Goal: Task Accomplishment & Management: Use online tool/utility

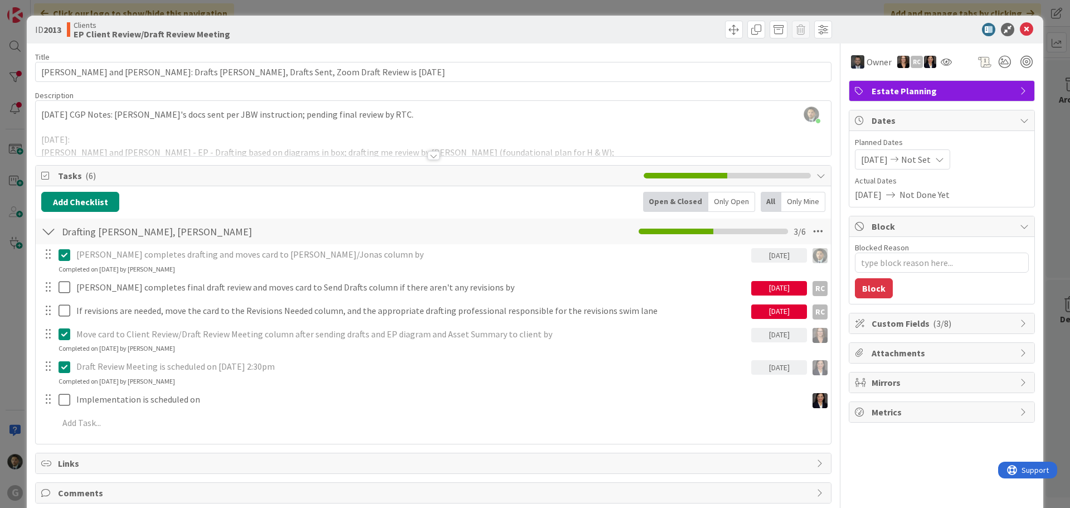
click at [354, 11] on div "ID 2013 Clients EP Client Review/Draft Review Meeting Title 89 / 128 Wilson, St…" at bounding box center [535, 254] width 1070 height 508
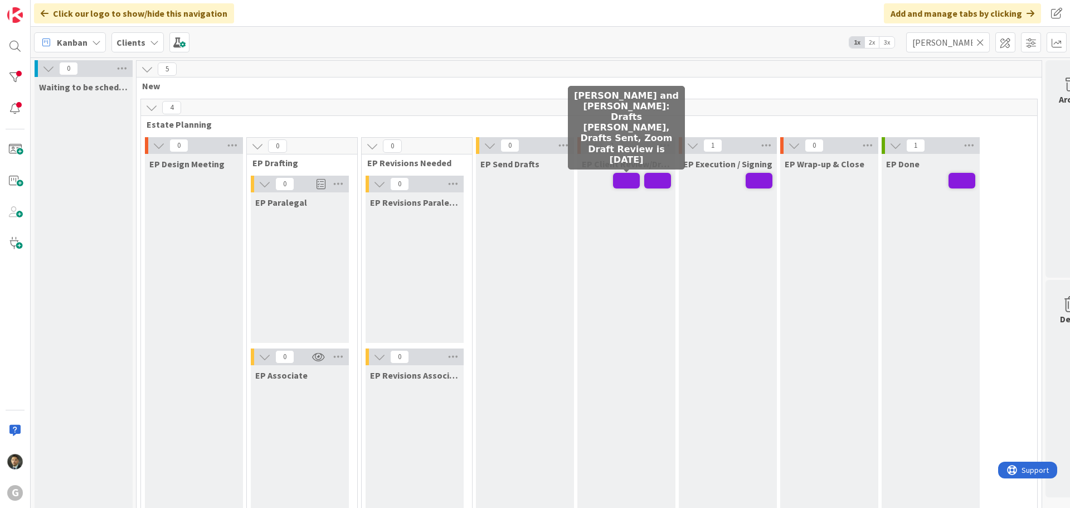
click at [634, 179] on span at bounding box center [626, 181] width 27 height 16
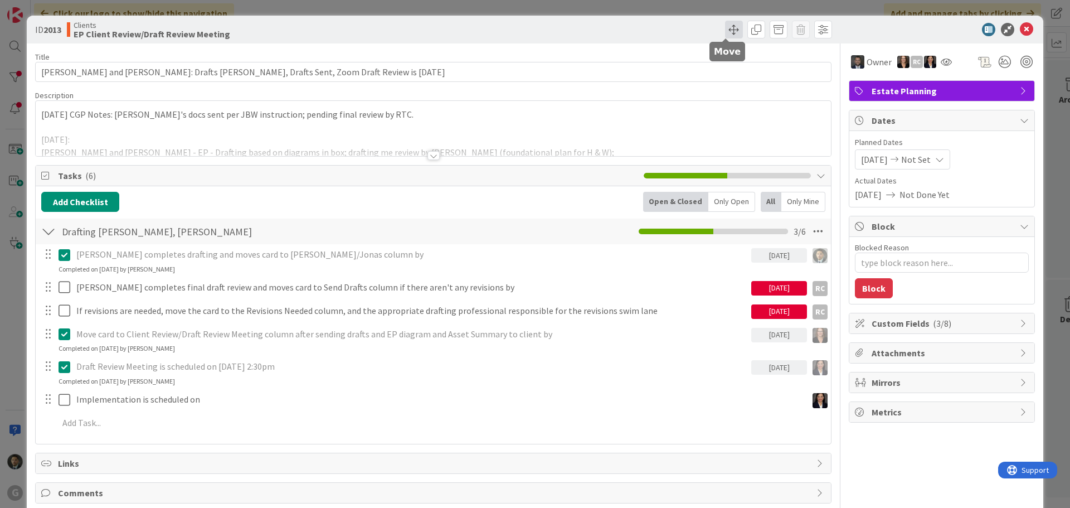
click at [725, 27] on span at bounding box center [734, 30] width 18 height 18
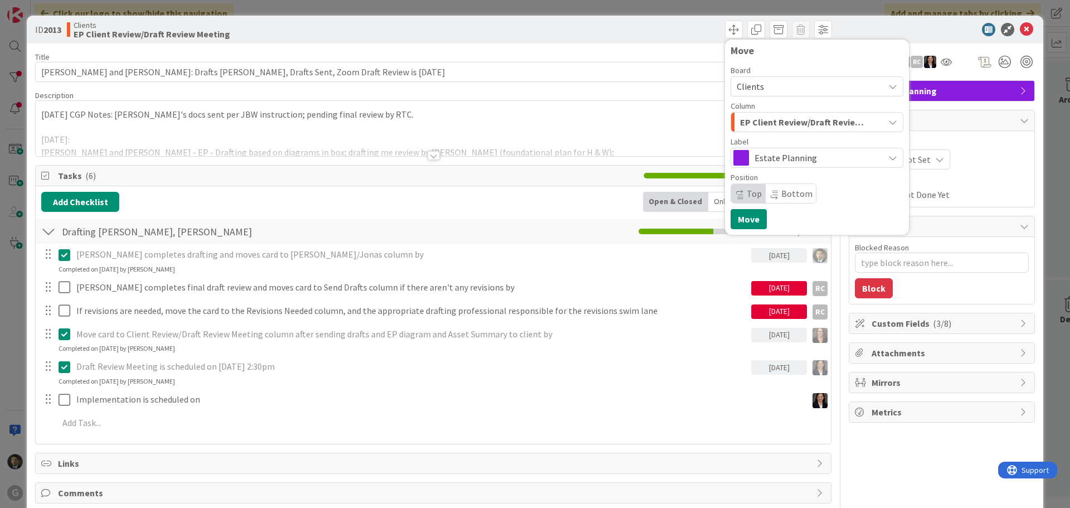
click at [763, 115] on span "EP Client Review/Draft Review Meeting" at bounding box center [804, 122] width 128 height 14
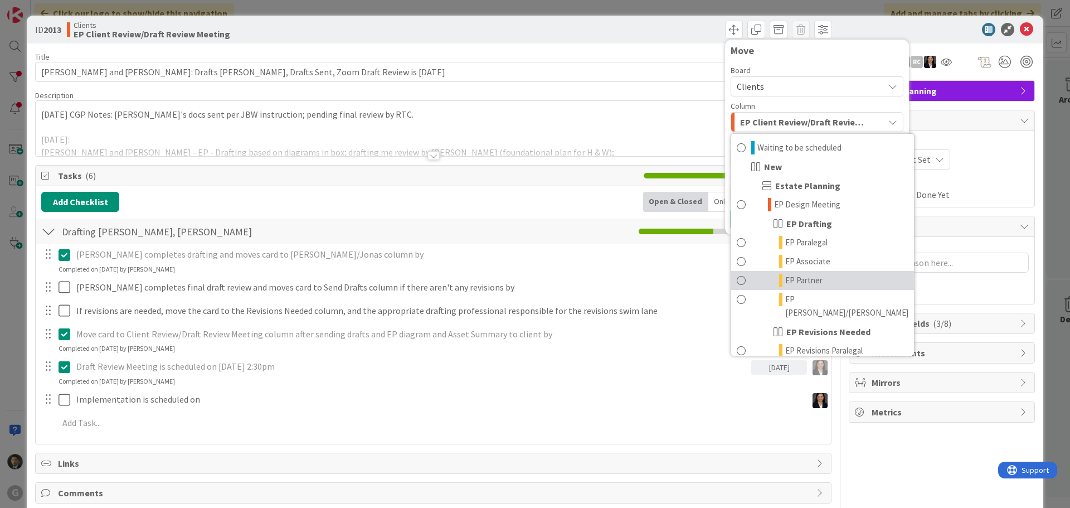
click at [798, 285] on span "EP Partner" at bounding box center [803, 280] width 37 height 13
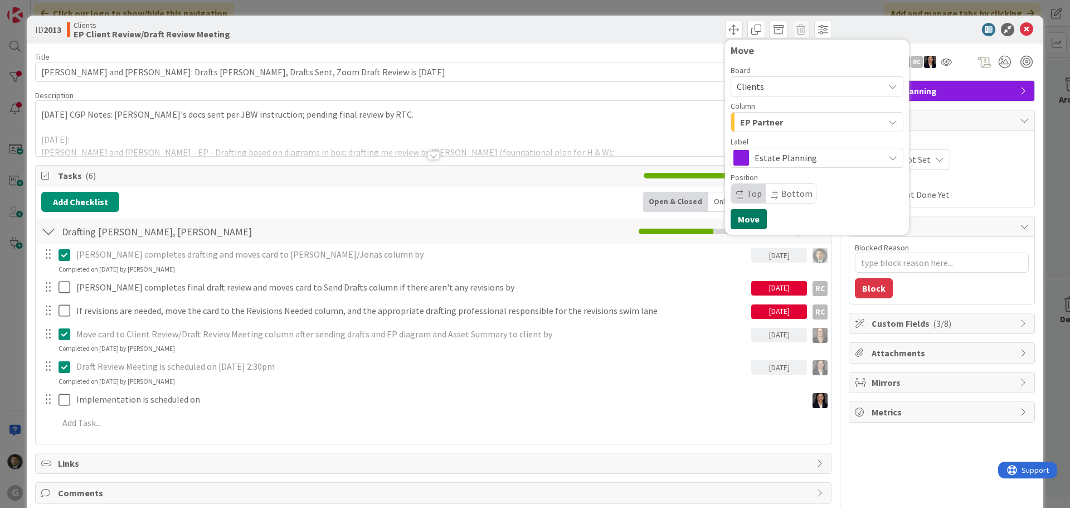
click at [745, 220] on button "Move" at bounding box center [749, 219] width 36 height 20
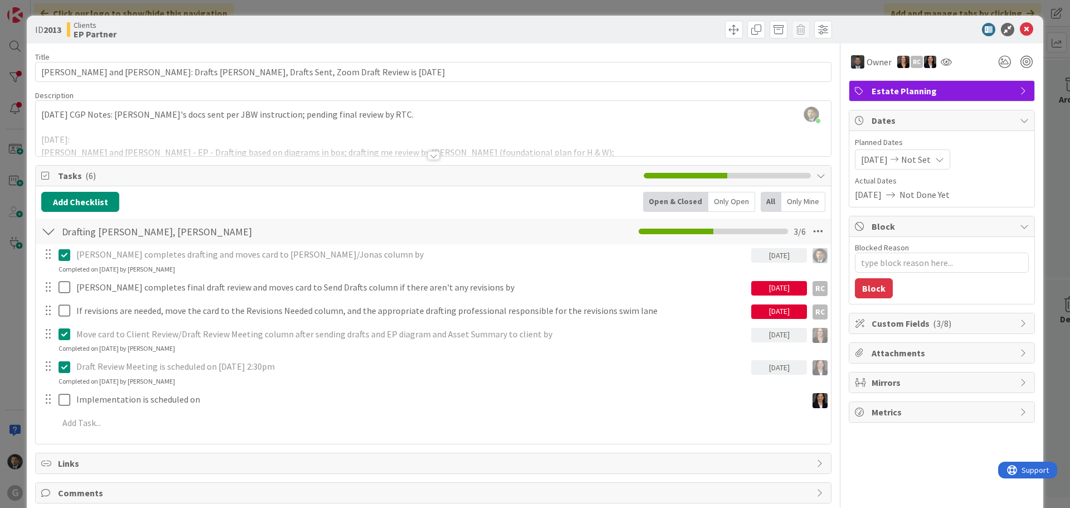
type textarea "x"
click at [563, 6] on div "ID 2013 Clients EP Partner Move Move Title 89 / 128 Wilson, Stephen and Claire:…" at bounding box center [535, 254] width 1070 height 508
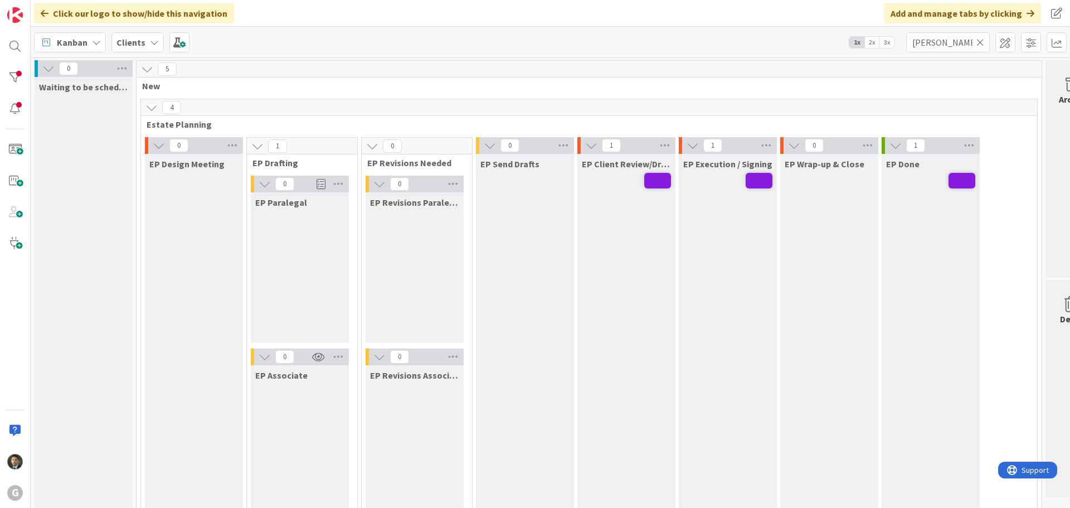
click at [980, 43] on icon at bounding box center [980, 42] width 8 height 10
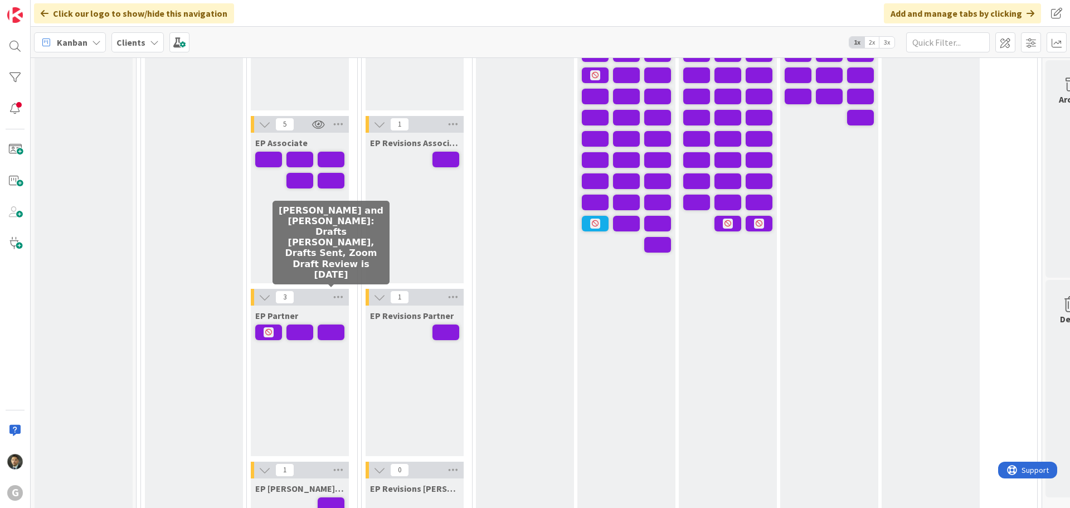
scroll to position [223, 0]
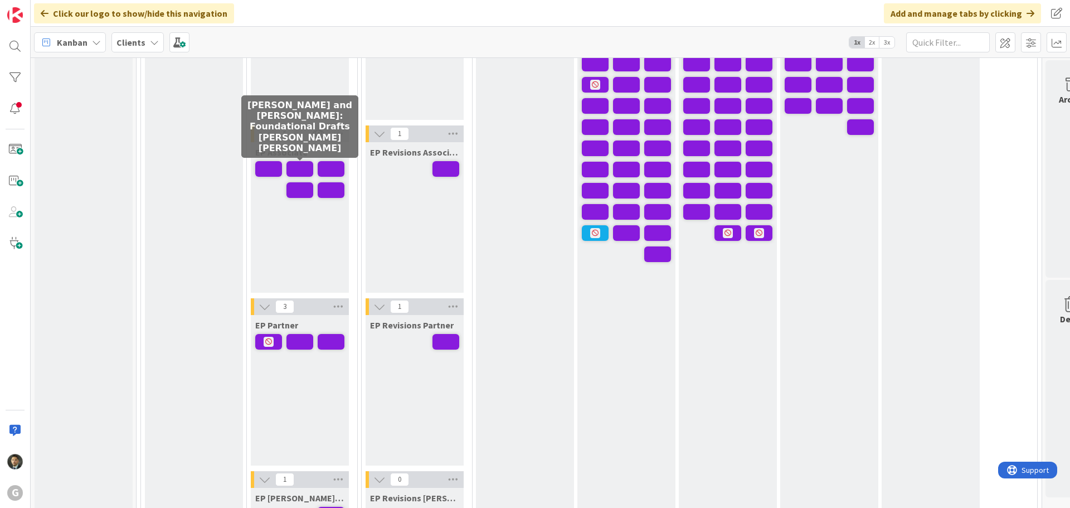
click at [305, 164] on span at bounding box center [299, 169] width 27 height 16
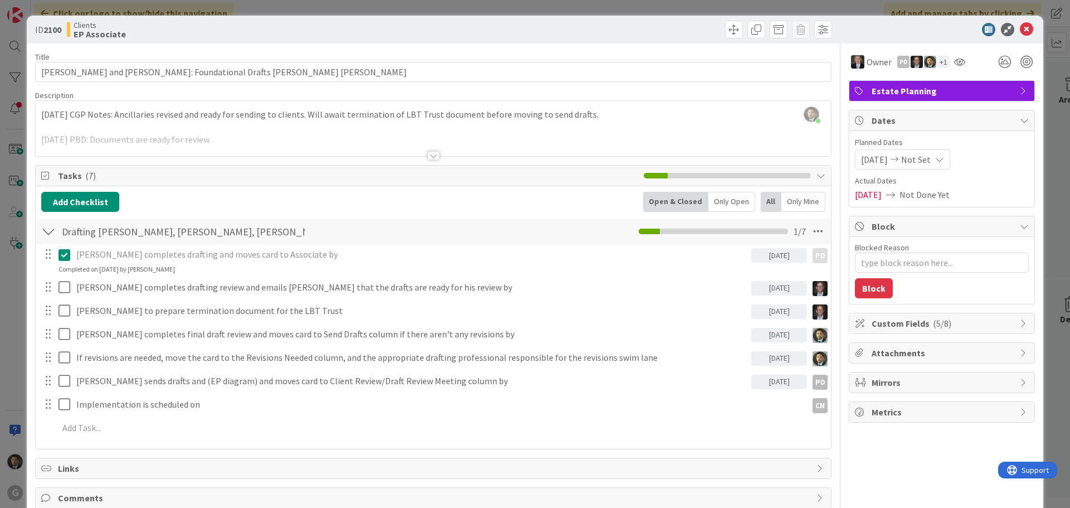
click at [617, 11] on div "ID 2100 Clients EP Associate Title 57 / 128 [PERSON_NAME] and [PERSON_NAME]: Fo…" at bounding box center [535, 254] width 1070 height 508
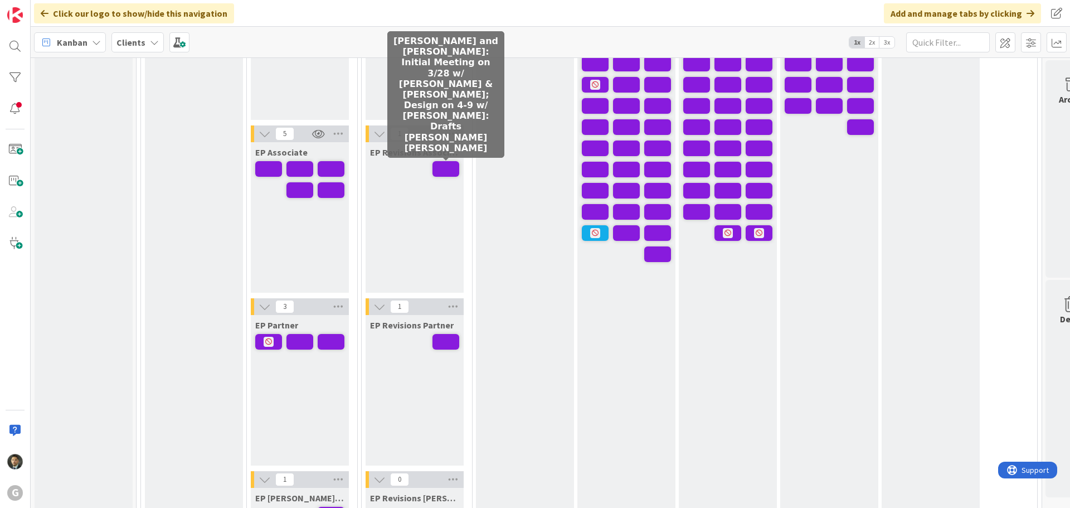
click at [435, 166] on span at bounding box center [445, 169] width 27 height 16
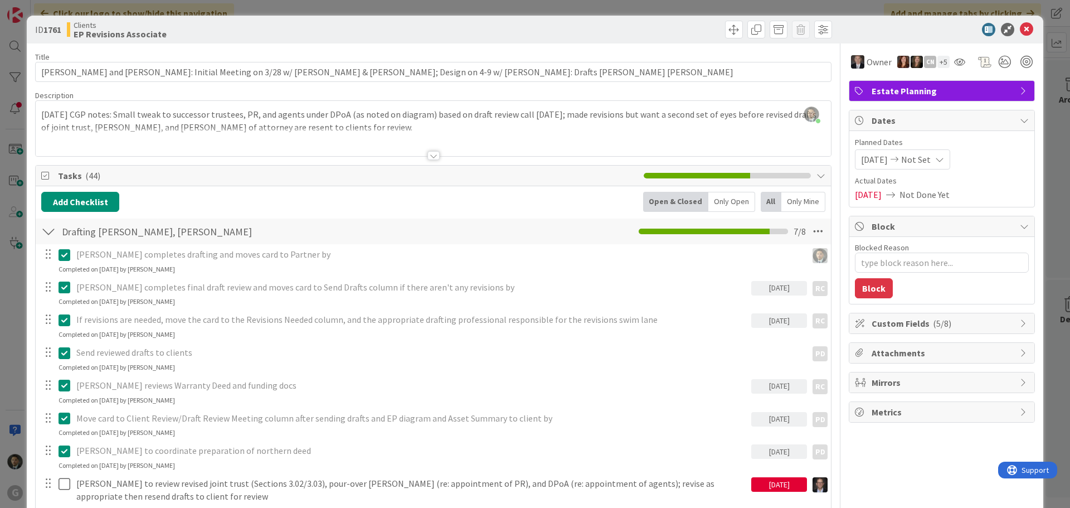
click at [336, 6] on div "ID 1761 Clients EP Revisions Associate Title 108 / 128 [PERSON_NAME] and [PERSO…" at bounding box center [535, 254] width 1070 height 508
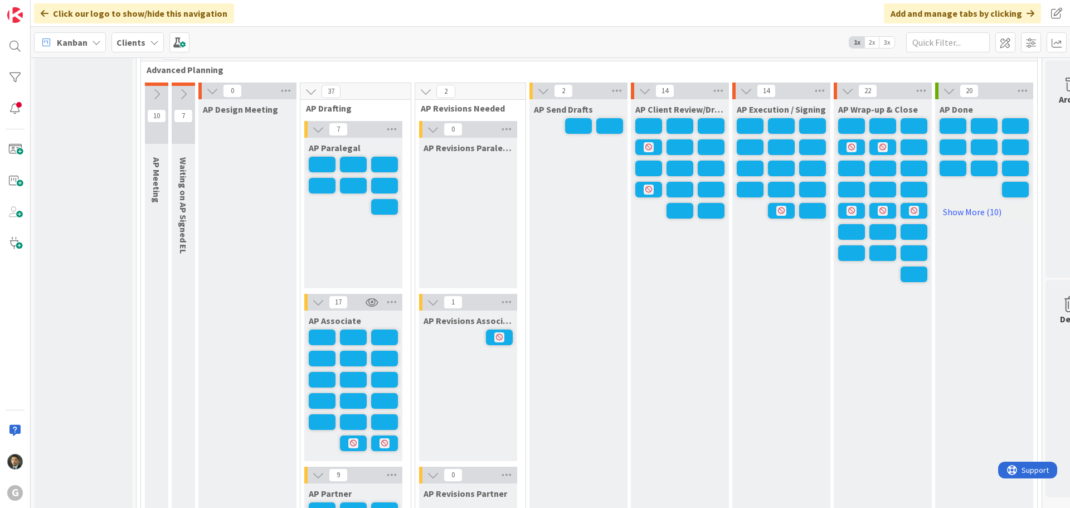
scroll to position [836, 0]
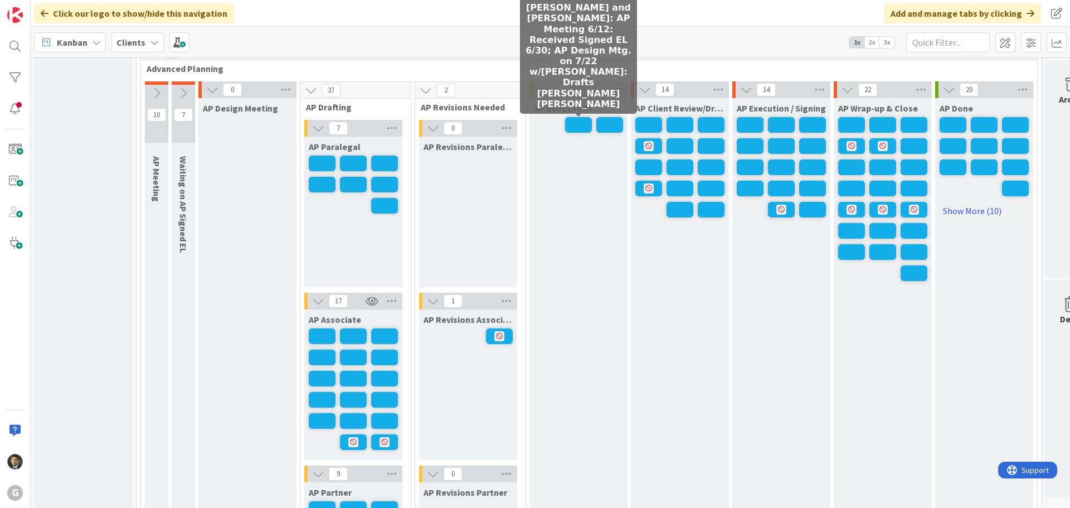
click at [580, 123] on span at bounding box center [578, 125] width 27 height 16
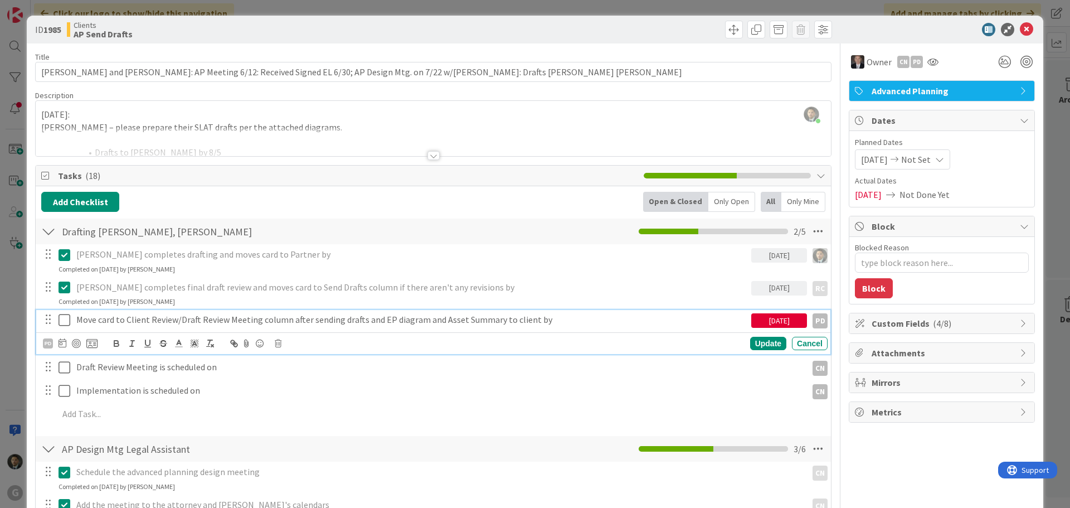
click at [60, 322] on icon at bounding box center [67, 319] width 17 height 13
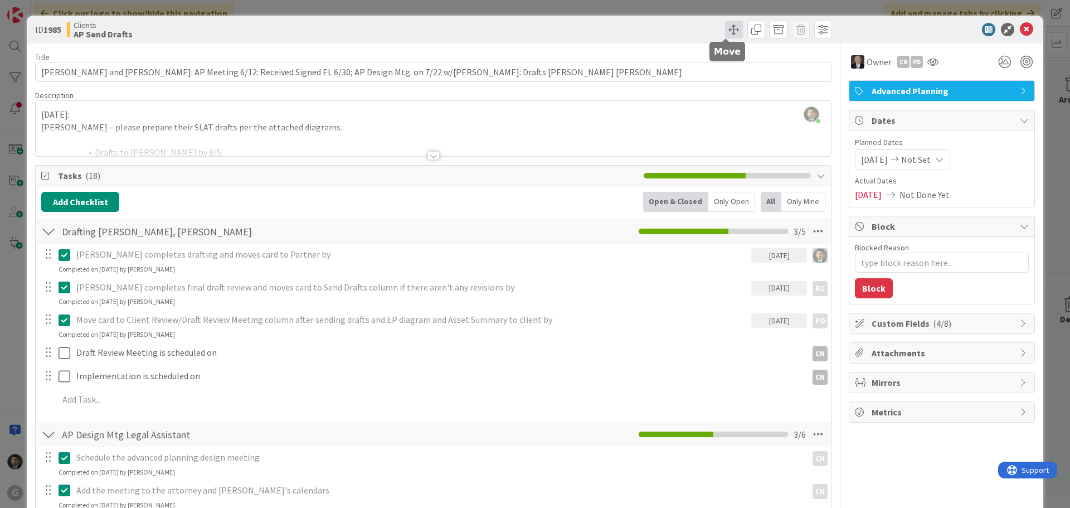
click at [725, 31] on span at bounding box center [734, 30] width 18 height 18
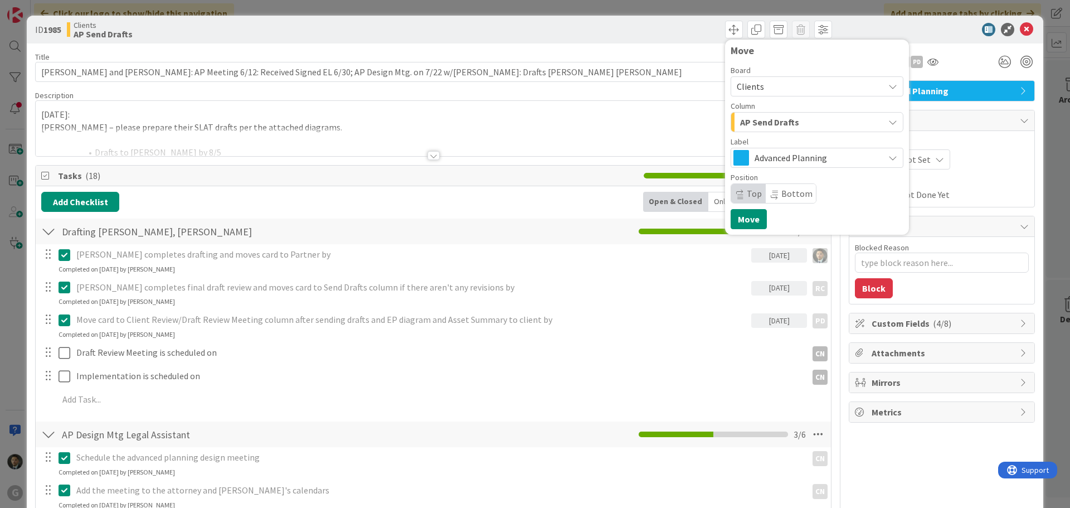
click at [768, 119] on span "AP Send Drafts" at bounding box center [769, 122] width 59 height 14
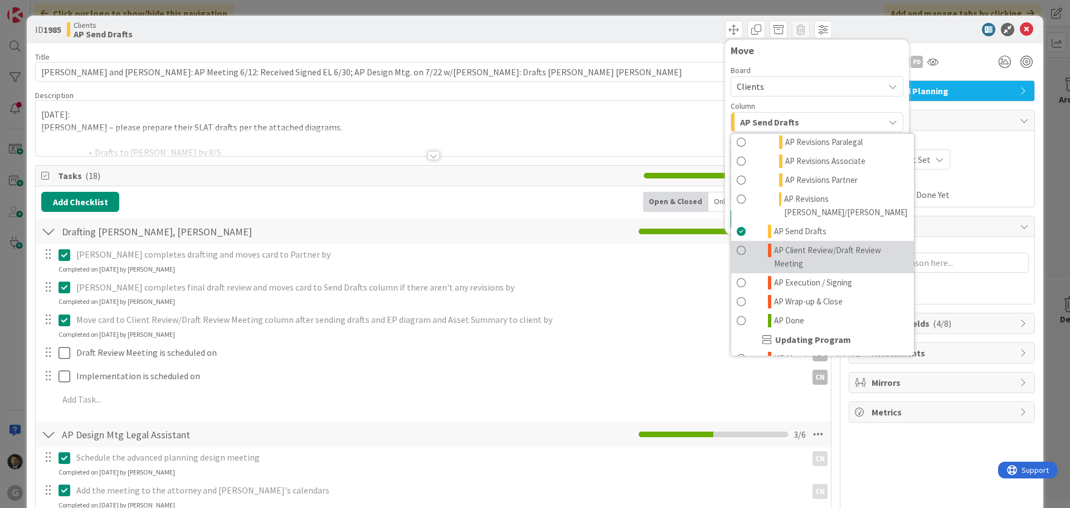
scroll to position [613, 0]
click at [810, 239] on span "AP Client Review/Draft Review Meeting" at bounding box center [841, 252] width 134 height 27
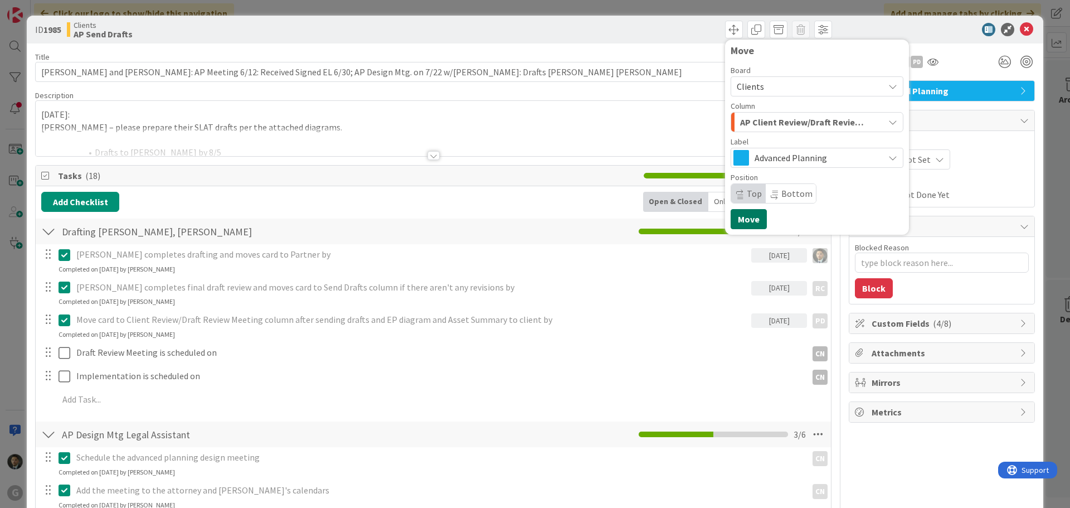
click at [742, 221] on button "Move" at bounding box center [749, 219] width 36 height 20
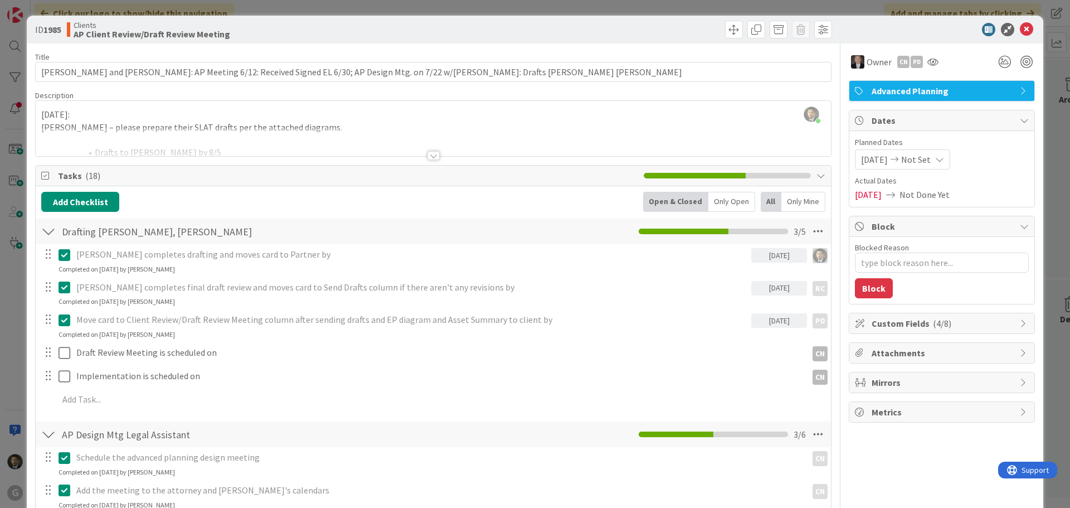
click at [587, 6] on div "ID 1985 Clients AP Client Review/Draft Review Meeting Move Move Title 120 / 128…" at bounding box center [535, 254] width 1070 height 508
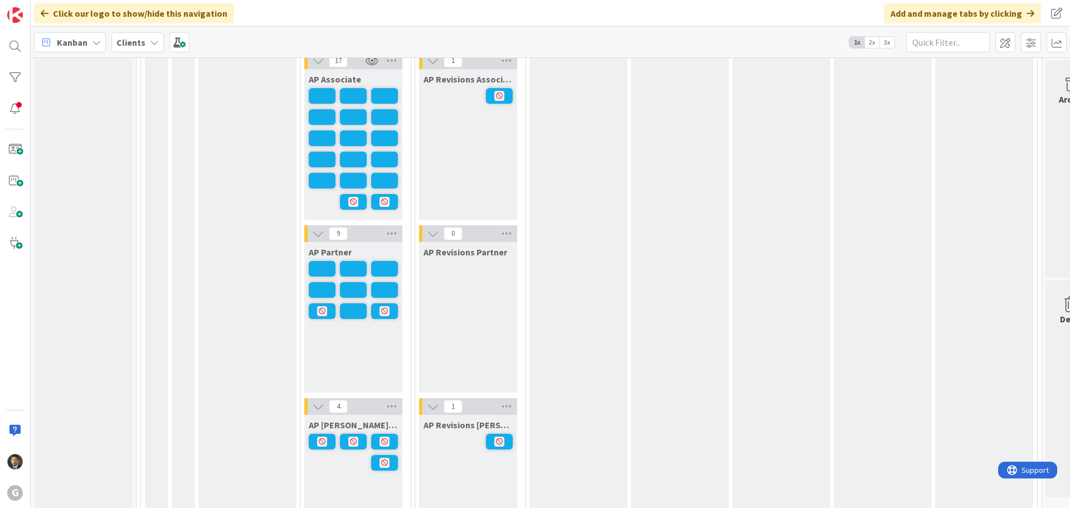
scroll to position [1059, 0]
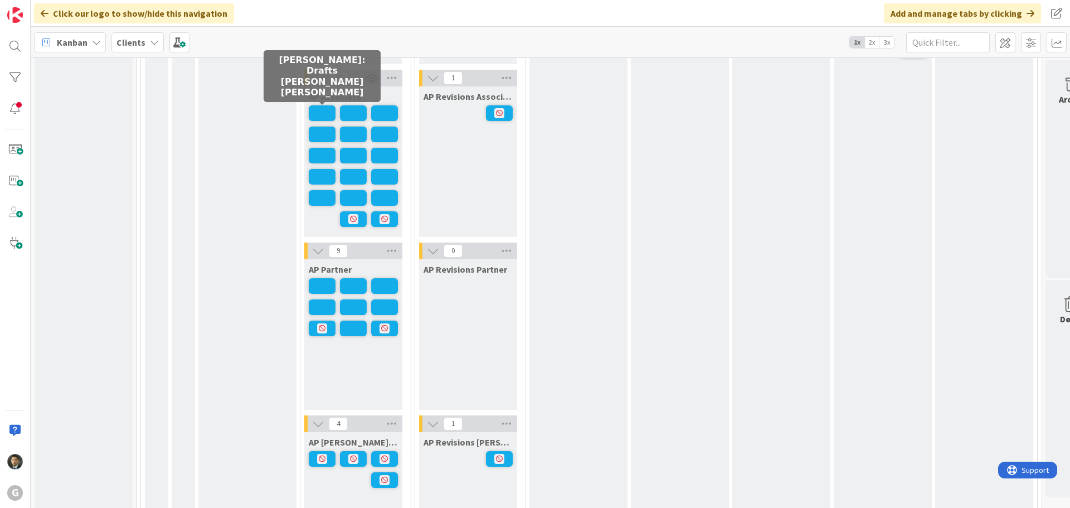
click at [320, 114] on span at bounding box center [322, 113] width 27 height 16
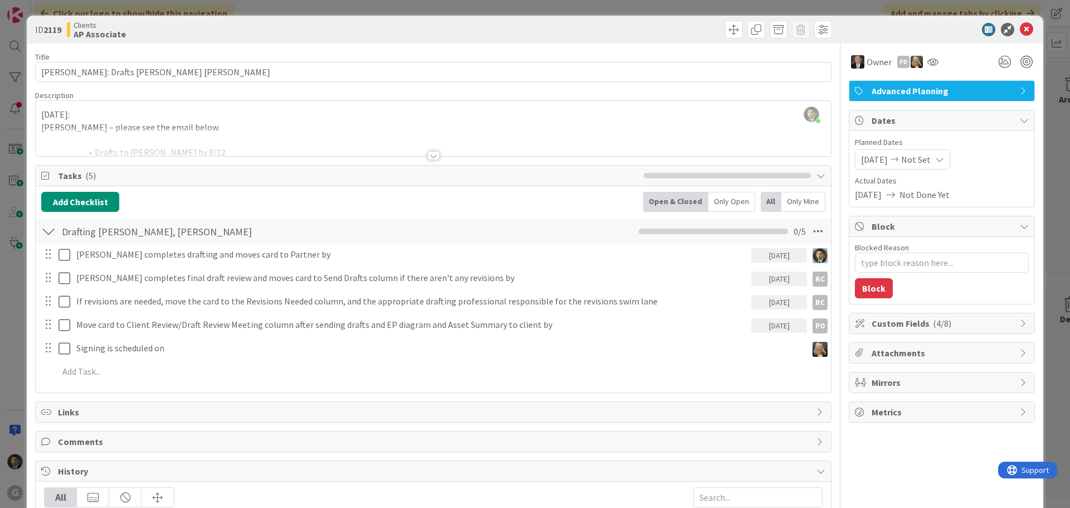
click at [429, 154] on div at bounding box center [433, 155] width 12 height 9
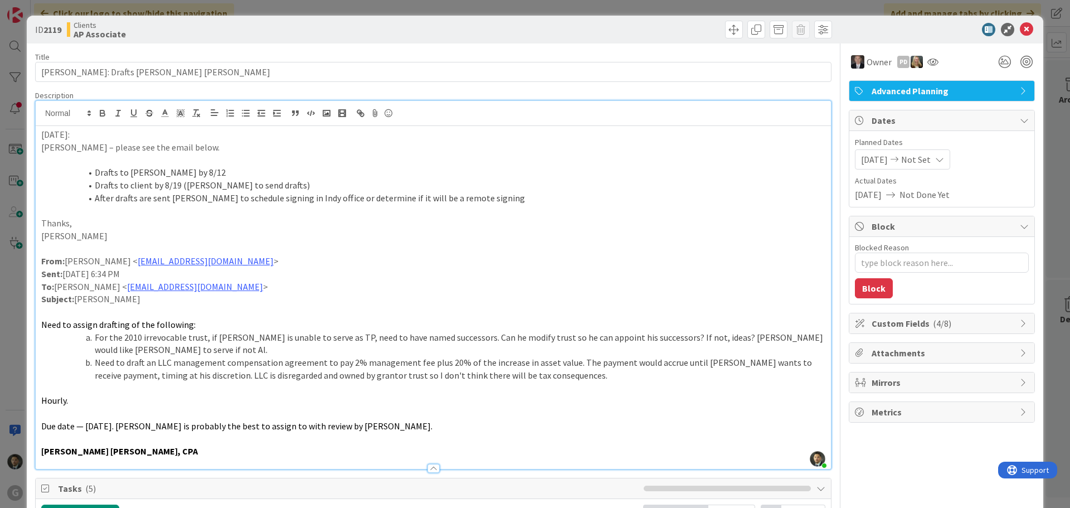
click at [502, 5] on div "ID 2119 Clients AP Associate Title 31 / 128 [PERSON_NAME]: Drafts [PERSON_NAME]…" at bounding box center [535, 254] width 1070 height 508
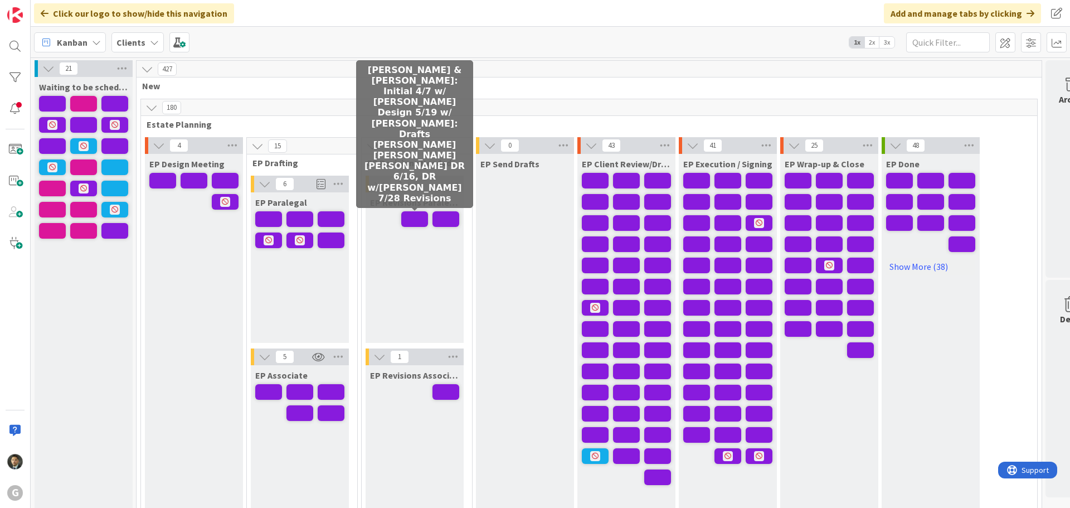
click at [413, 216] on span at bounding box center [414, 219] width 27 height 16
type textarea "x"
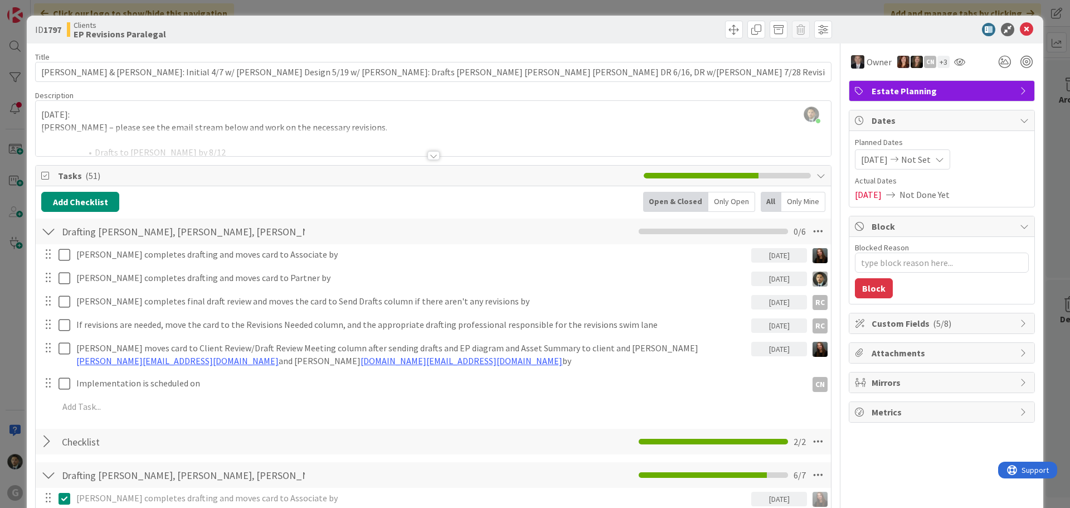
click at [431, 153] on div at bounding box center [433, 155] width 12 height 9
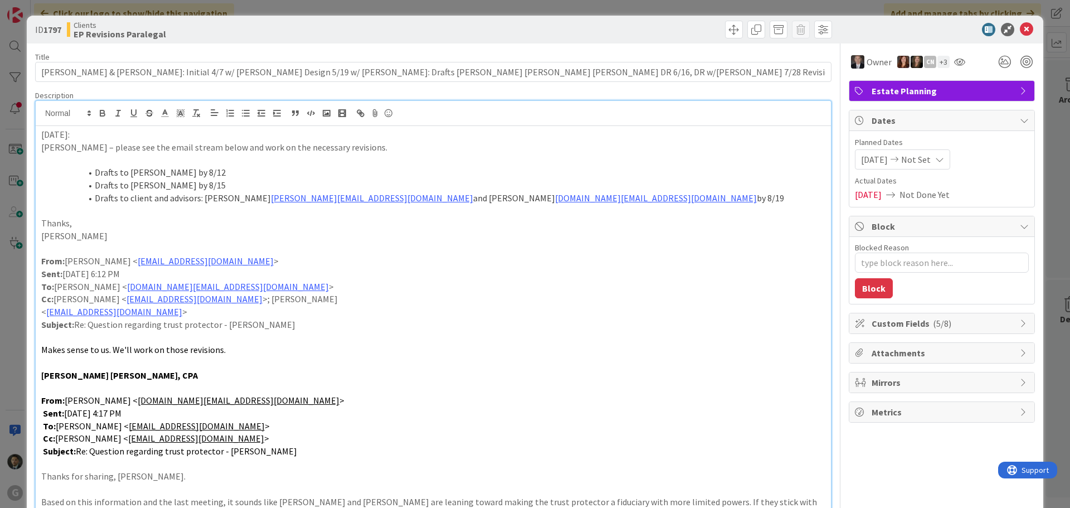
click at [524, 13] on div "ID 1797 Clients EP Revisions Paralegal Title 127 / 128 [PERSON_NAME] & [PERSON_…" at bounding box center [535, 254] width 1070 height 508
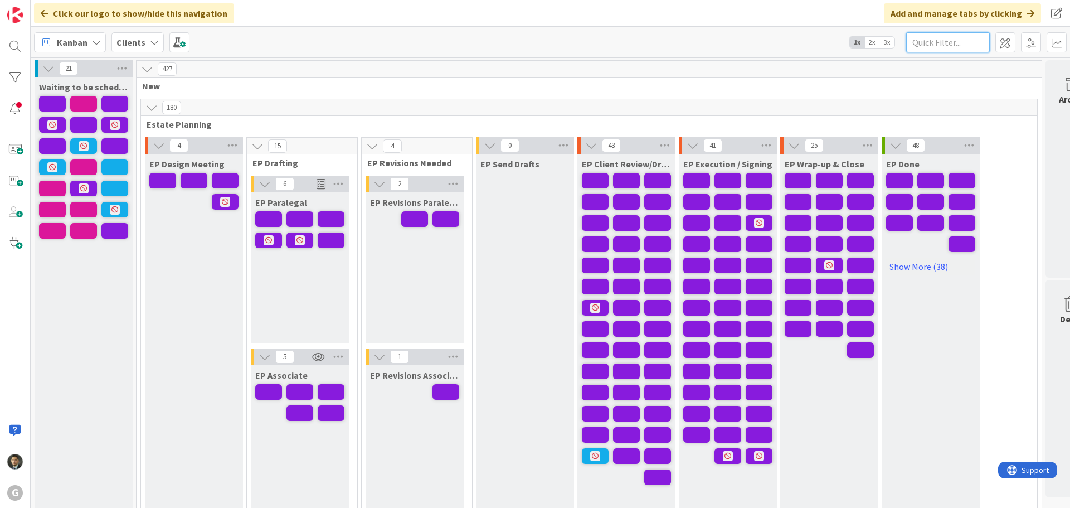
click at [947, 44] on input "text" at bounding box center [948, 42] width 84 height 20
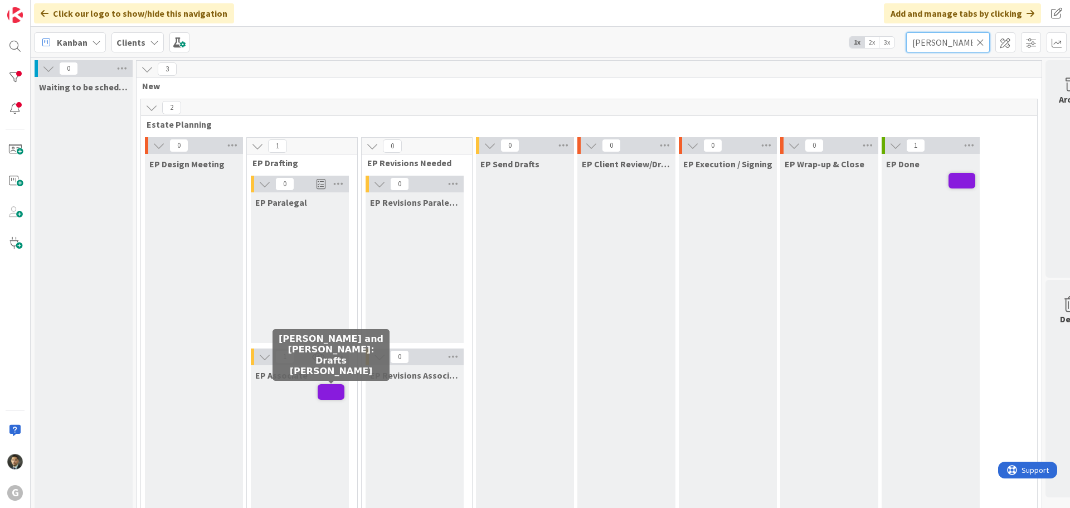
type input "[PERSON_NAME]"
click at [325, 395] on span at bounding box center [331, 392] width 27 height 16
type textarea "x"
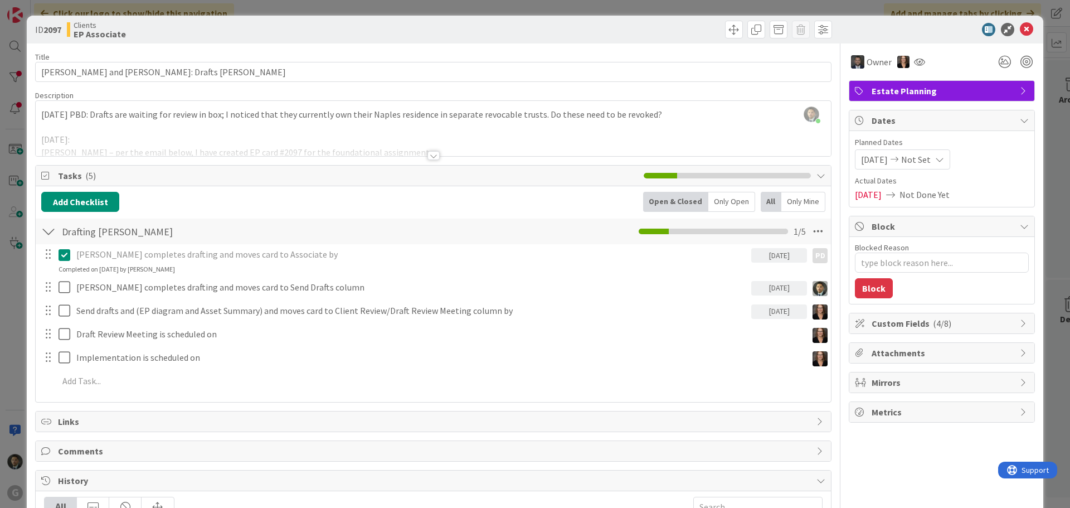
click at [431, 156] on div at bounding box center [433, 155] width 12 height 9
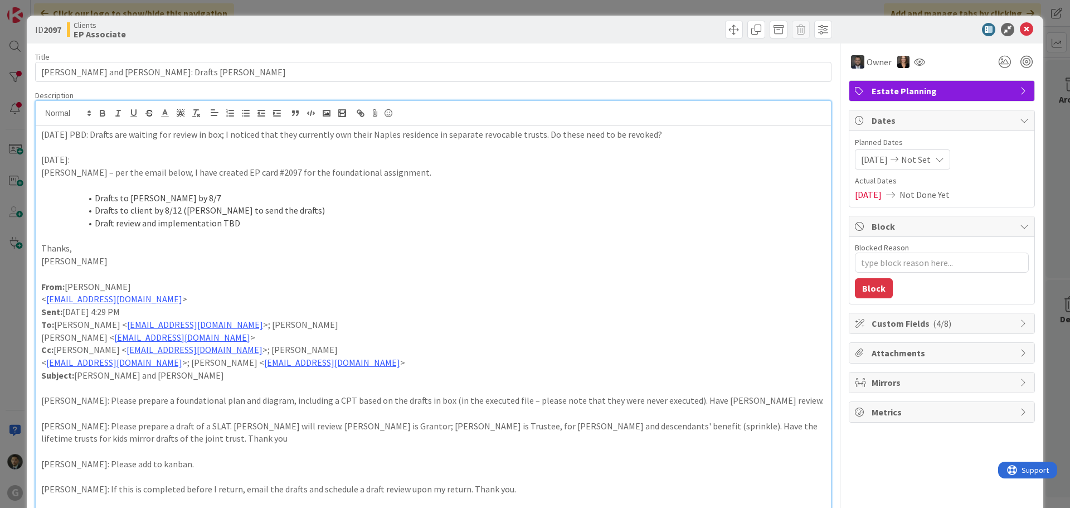
click at [484, 9] on div "ID 2097 Clients EP Associate Title 42 / 128 [PERSON_NAME] and [PERSON_NAME]: Dr…" at bounding box center [535, 254] width 1070 height 508
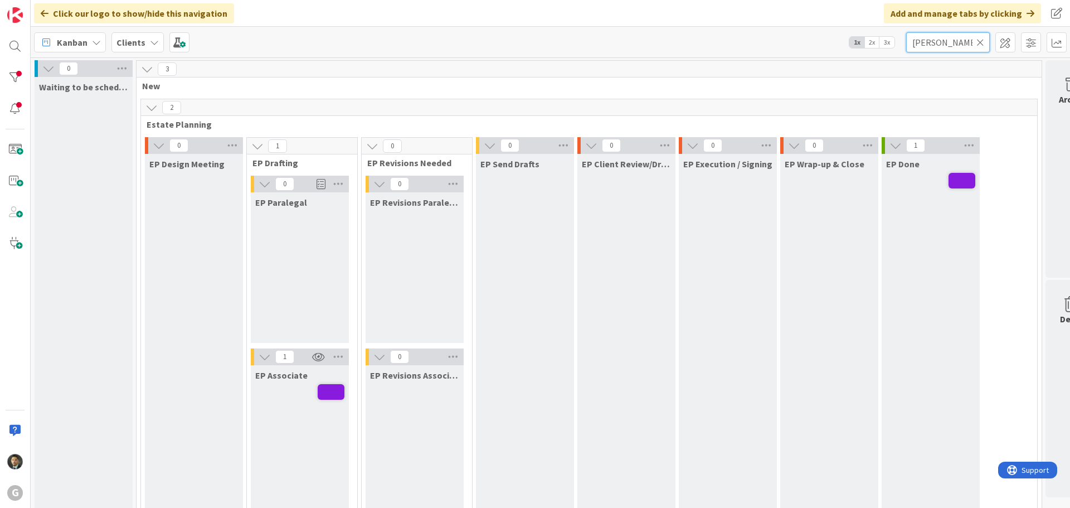
drag, startPoint x: 954, startPoint y: 44, endPoint x: 850, endPoint y: 40, distance: 103.2
click at [851, 40] on div "Kanban Clients 1x 2x 3x [PERSON_NAME]" at bounding box center [550, 42] width 1039 height 31
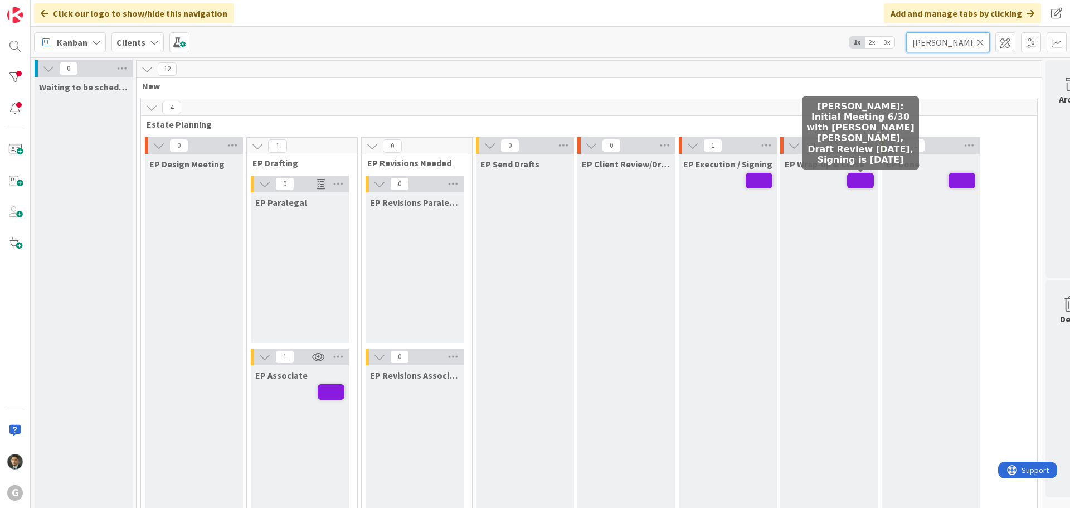
type input "[PERSON_NAME]"
click at [854, 178] on span at bounding box center [860, 181] width 27 height 16
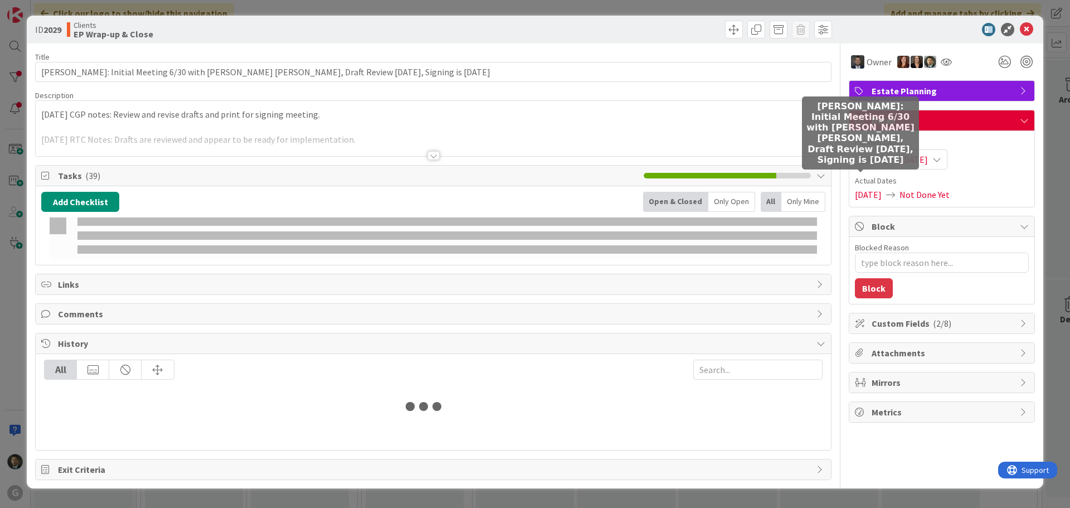
type textarea "x"
